Goal: Task Accomplishment & Management: Use online tool/utility

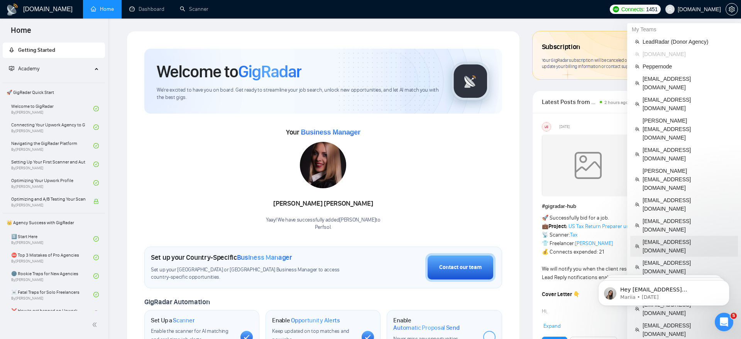
click at [669, 237] on span "[EMAIL_ADDRESS][DOMAIN_NAME]" at bounding box center [688, 245] width 91 height 17
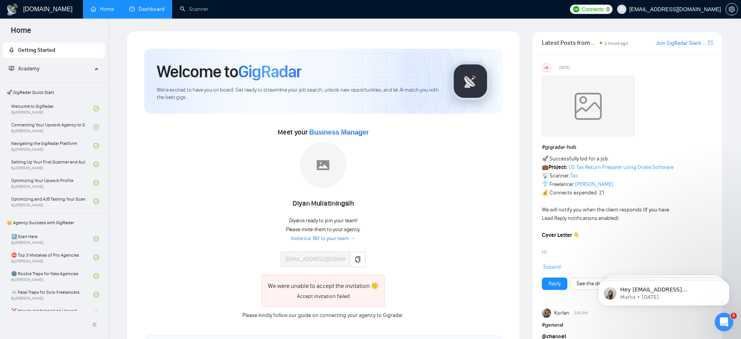
click at [153, 11] on link "Dashboard" at bounding box center [146, 9] width 35 height 7
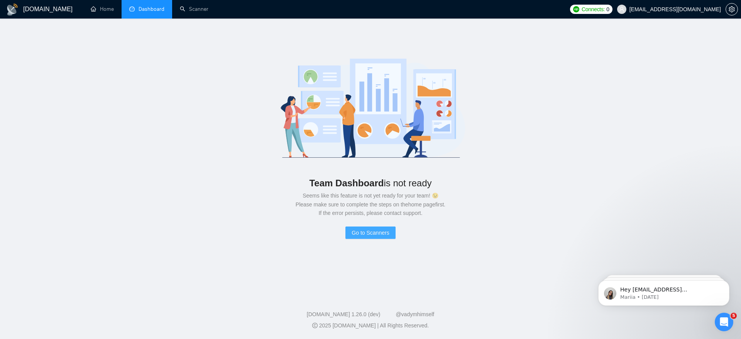
click at [373, 237] on button "Go to Scanners" at bounding box center [371, 232] width 50 height 12
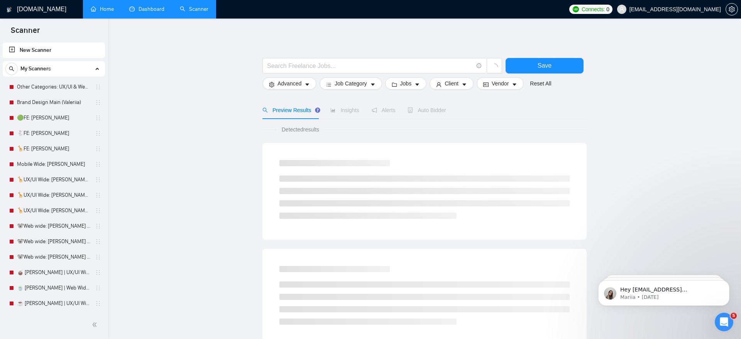
click at [105, 9] on link "Home" at bounding box center [102, 9] width 23 height 7
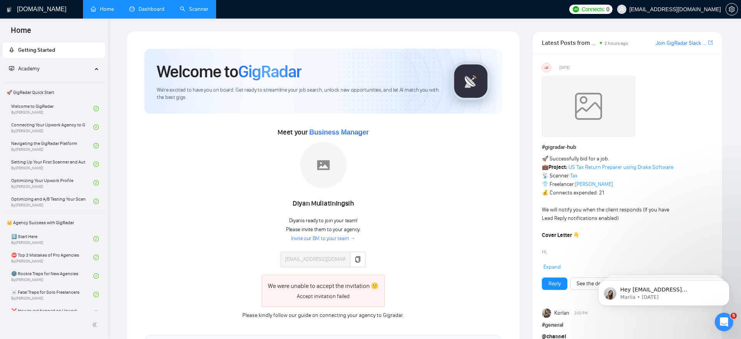
click at [200, 12] on link "Scanner" at bounding box center [194, 9] width 29 height 7
